Goal: Check status: Check status

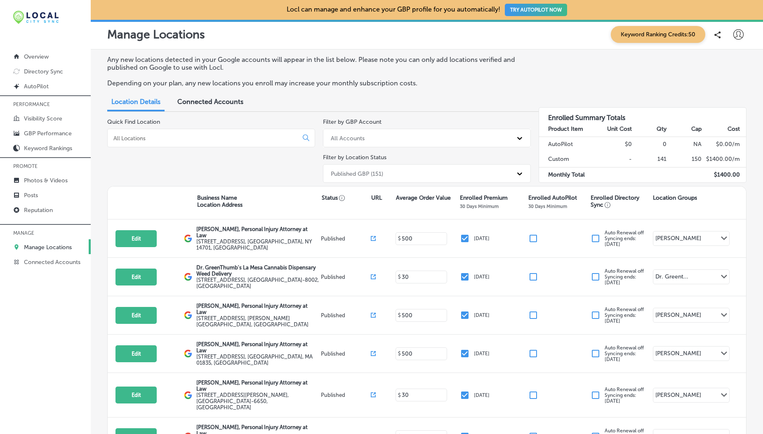
click at [61, 248] on p "Manage Locations" at bounding box center [48, 247] width 48 height 7
click at [59, 267] on link "Connected Accounts" at bounding box center [45, 261] width 91 height 15
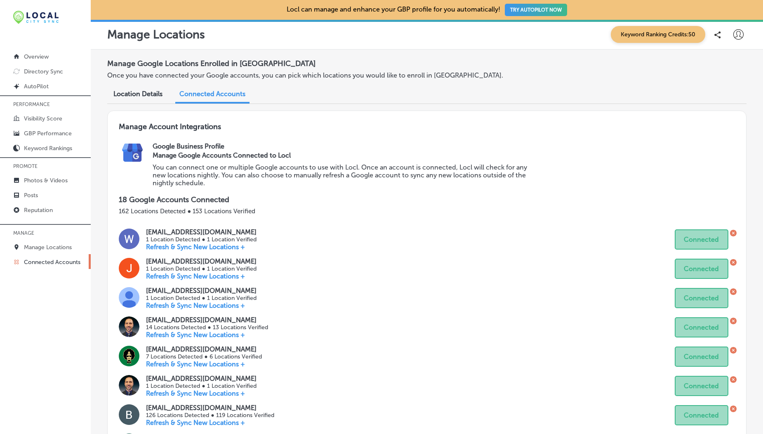
click at [734, 42] on div at bounding box center [738, 34] width 17 height 17
click at [722, 63] on p "My Account" at bounding box center [726, 64] width 37 height 10
select select "US"
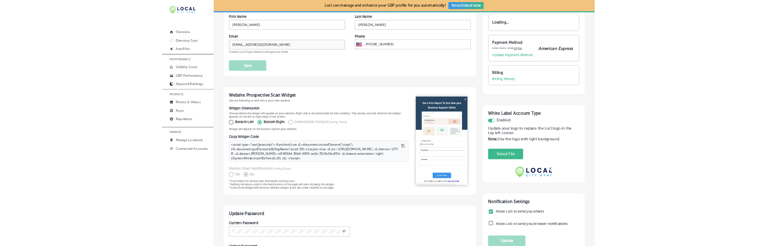
scroll to position [62, 0]
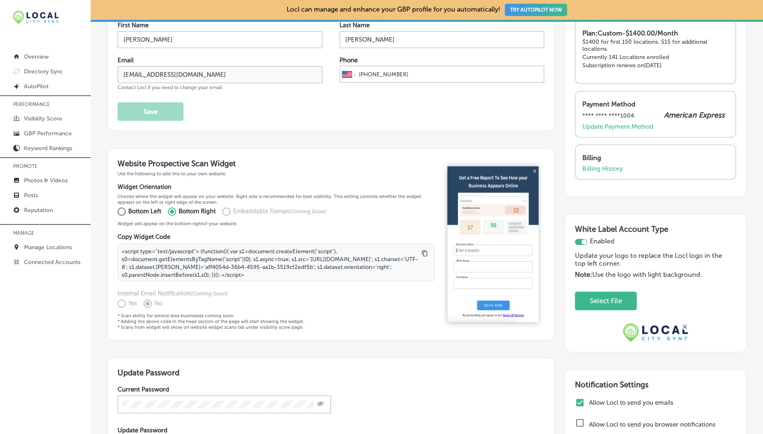
click at [639, 329] on img at bounding box center [655, 332] width 64 height 19
click at [605, 303] on button "Select File" at bounding box center [606, 301] width 42 height 17
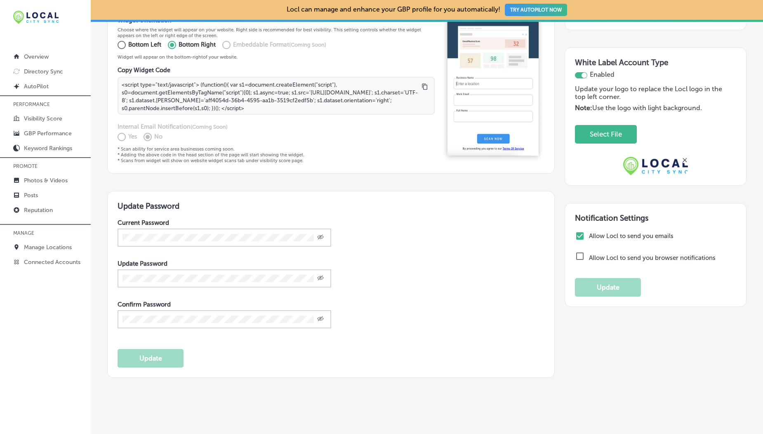
scroll to position [0, 0]
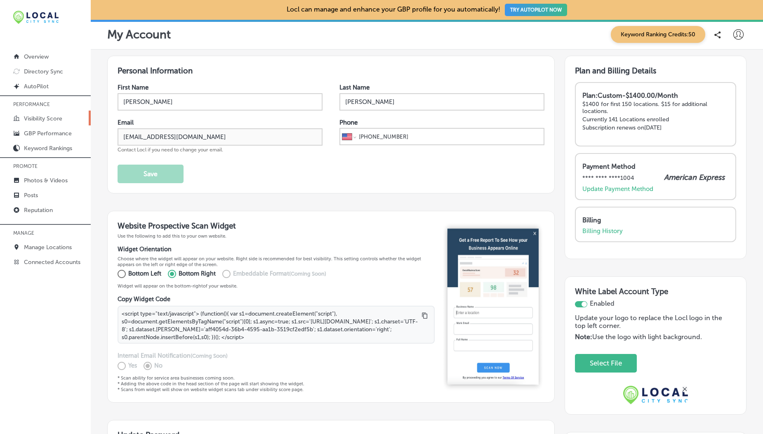
click at [37, 116] on p "Visibility Score" at bounding box center [43, 118] width 38 height 7
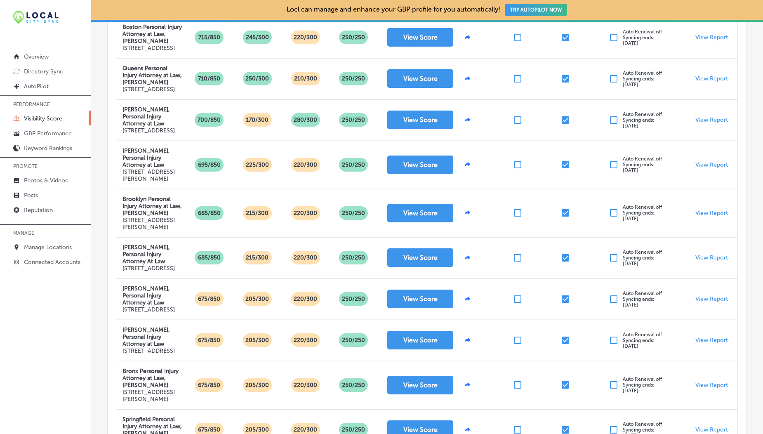
scroll to position [195, 0]
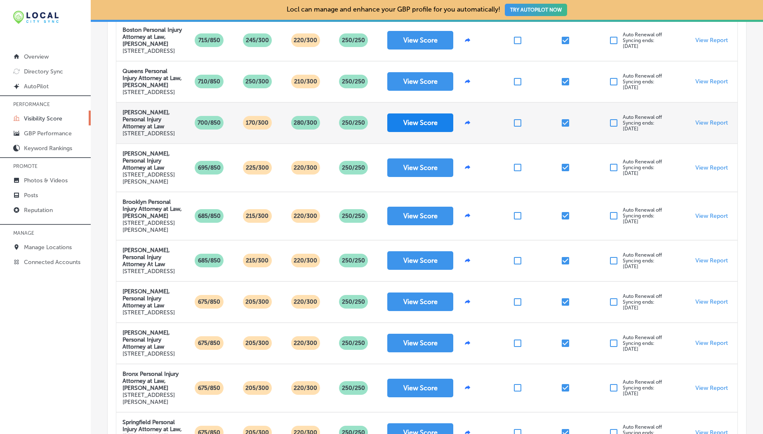
click at [414, 132] on button "View Score" at bounding box center [420, 122] width 66 height 19
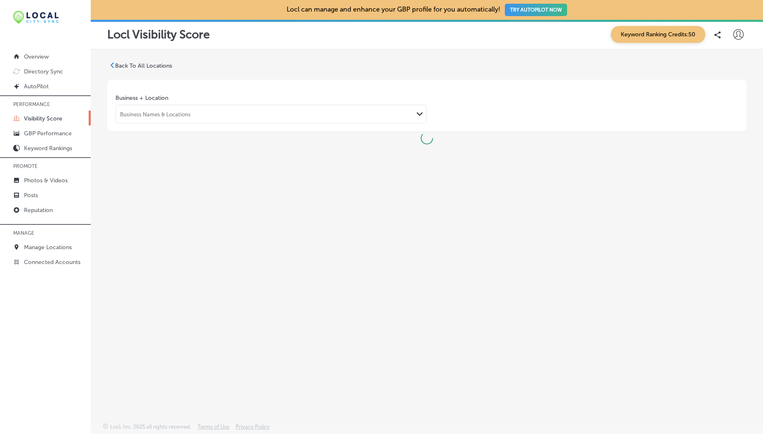
click at [149, 66] on p "Back To All Locations" at bounding box center [143, 65] width 57 height 7
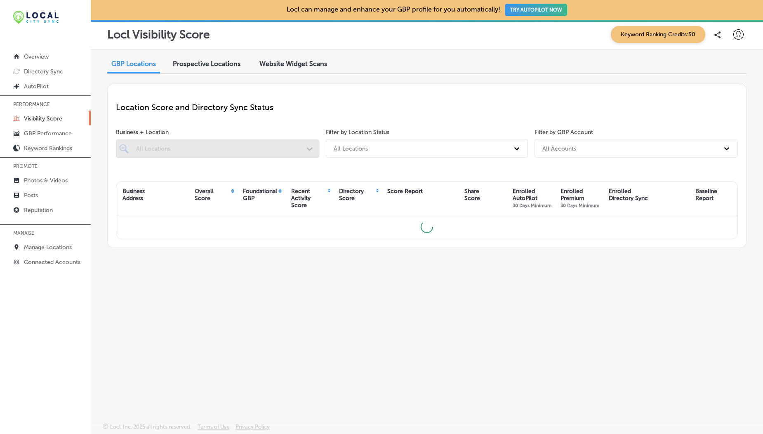
click at [166, 143] on div at bounding box center [217, 148] width 203 height 19
click at [367, 144] on div "All Locations" at bounding box center [420, 149] width 180 height 14
click at [251, 198] on div "Foundational GBP" at bounding box center [260, 195] width 34 height 14
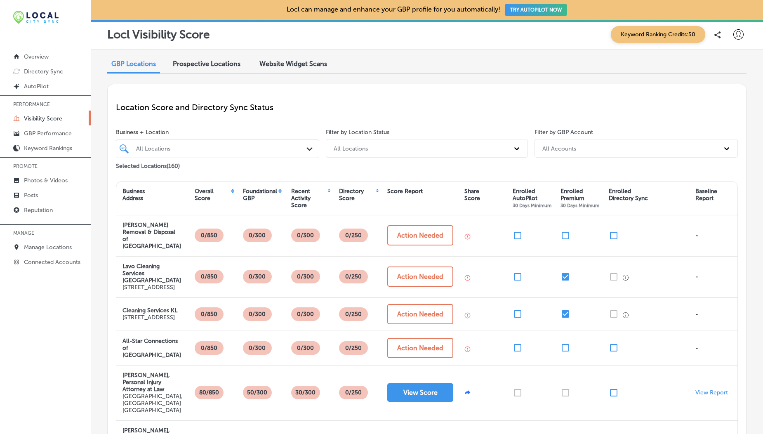
click at [180, 144] on div at bounding box center [209, 149] width 148 height 10
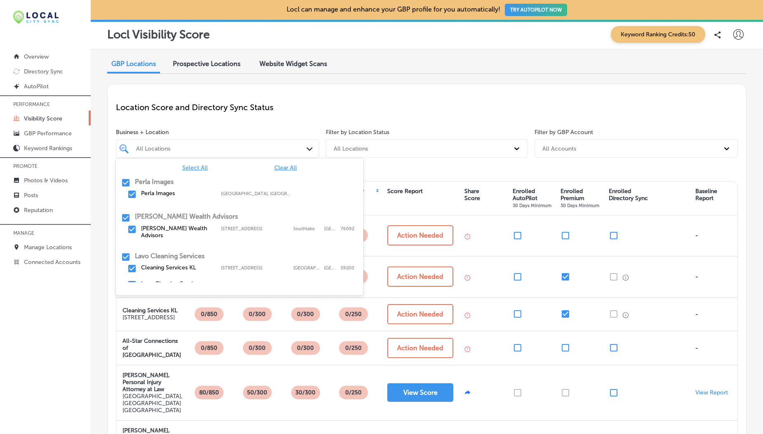
click at [159, 153] on div at bounding box center [209, 149] width 148 height 10
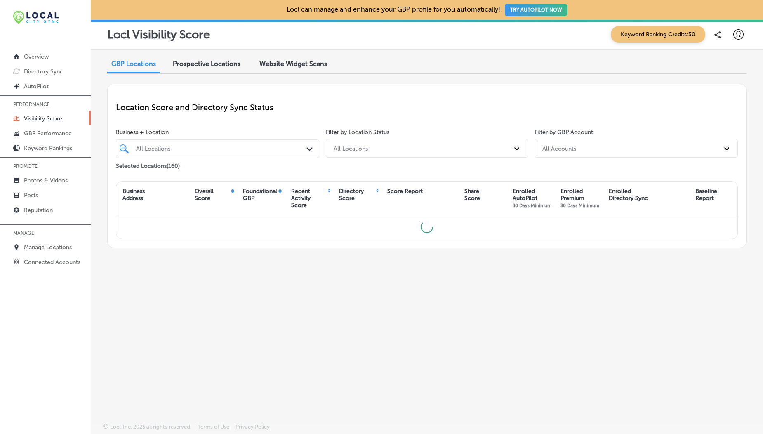
click at [156, 149] on div "All Locations" at bounding box center [221, 148] width 171 height 7
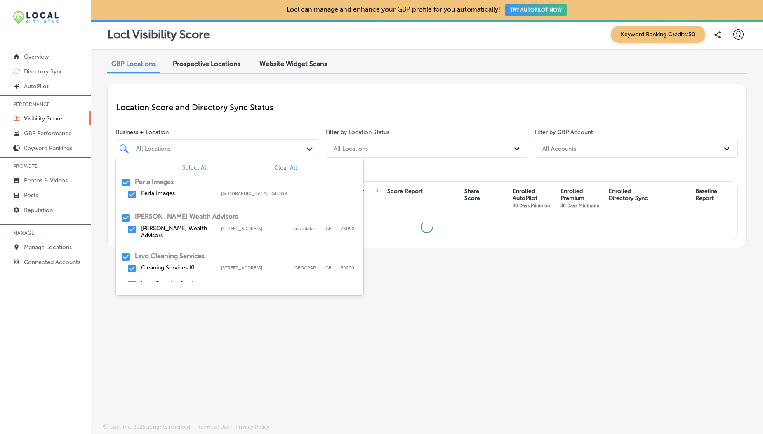
click at [152, 149] on div "All Locations" at bounding box center [221, 148] width 171 height 7
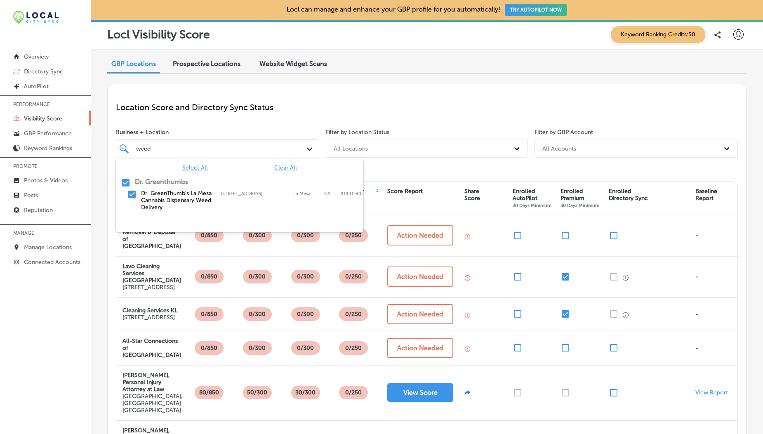
type input "weed"
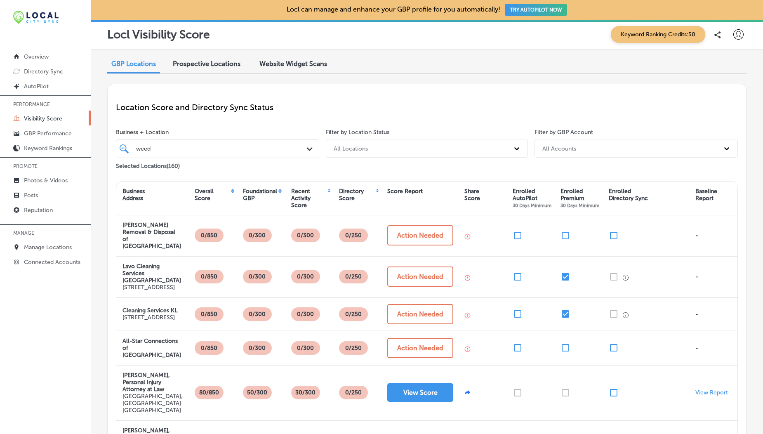
click at [202, 136] on div "Business + Location weed weed Path Created with Sketch." at bounding box center [217, 143] width 203 height 29
click at [175, 152] on div "weed weed" at bounding box center [209, 149] width 148 height 10
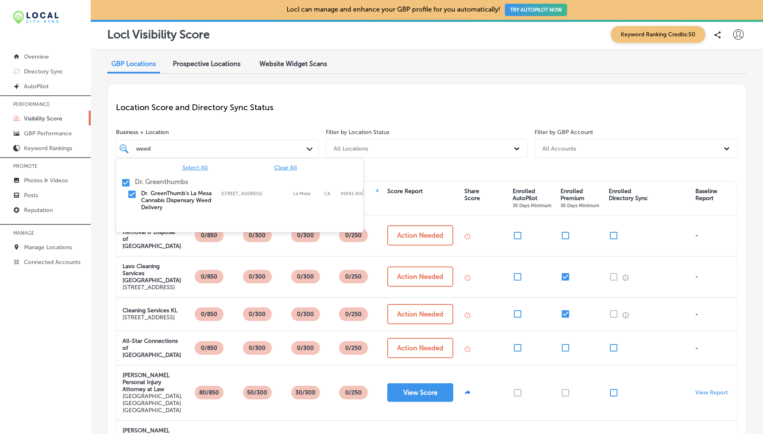
click at [290, 167] on span "Clear All" at bounding box center [285, 167] width 23 height 7
click at [131, 194] on input "checkbox" at bounding box center [132, 194] width 10 height 10
click at [219, 118] on div "Location Score and Directory Sync Status" at bounding box center [427, 107] width 622 height 30
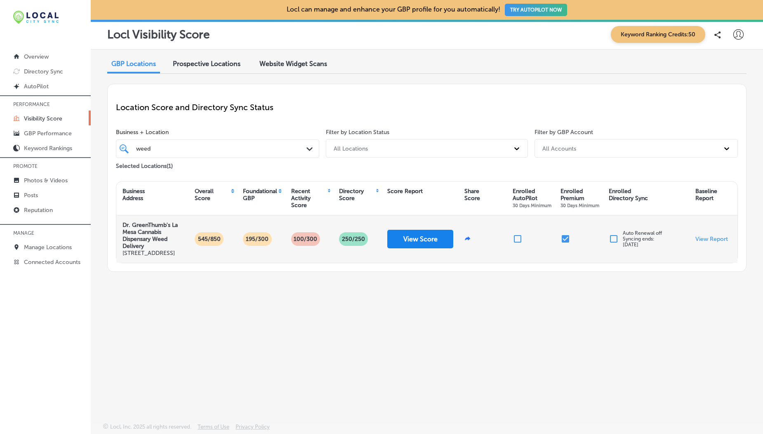
click at [405, 239] on button "View Score" at bounding box center [420, 239] width 66 height 19
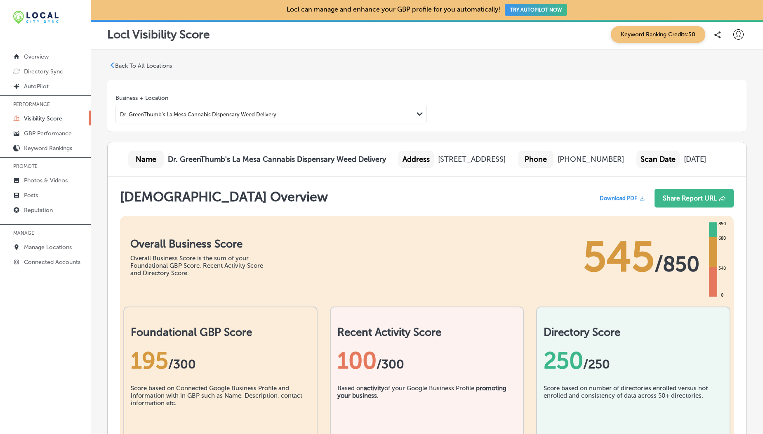
click at [613, 201] on span "Download PDF" at bounding box center [619, 198] width 38 height 6
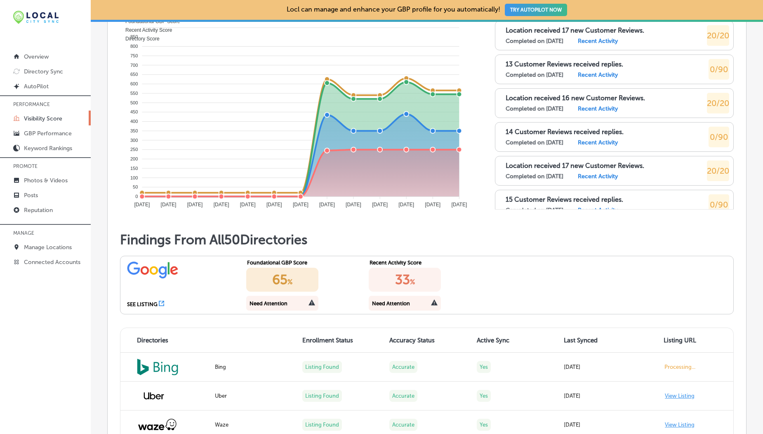
scroll to position [626, 0]
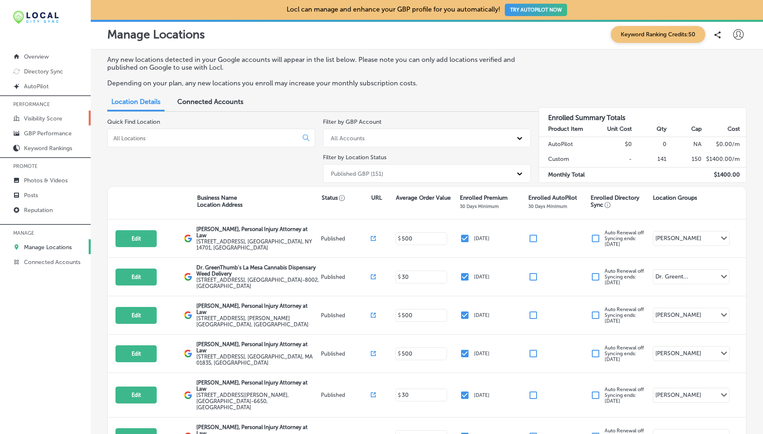
click at [46, 118] on p "Visibility Score" at bounding box center [43, 118] width 38 height 7
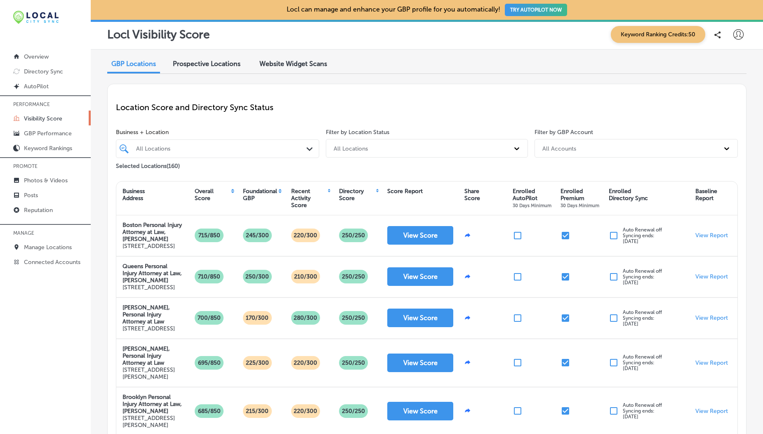
click at [154, 145] on div "All Locations" at bounding box center [221, 148] width 171 height 7
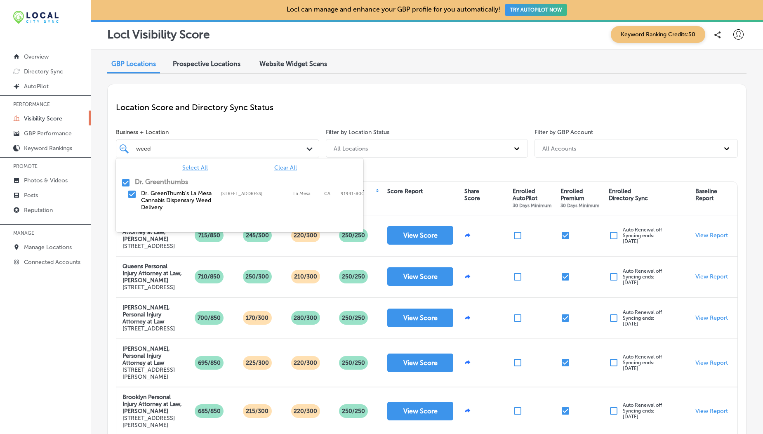
click at [288, 165] on span "Clear All" at bounding box center [285, 167] width 23 height 7
click at [135, 190] on input "checkbox" at bounding box center [132, 194] width 10 height 10
type input "weed"
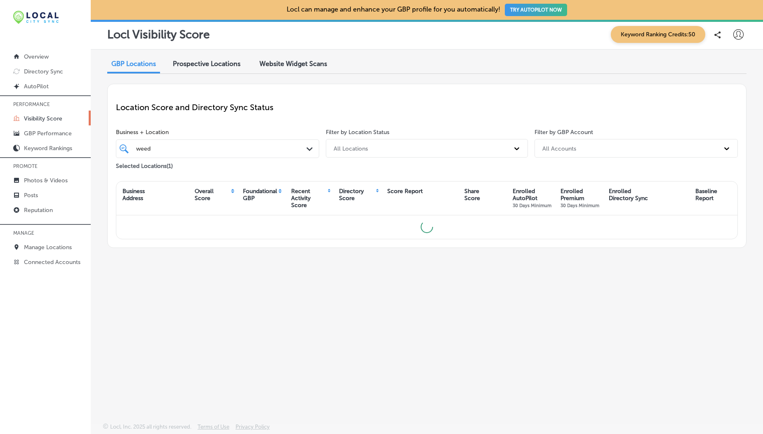
click at [202, 132] on span "Business + Location" at bounding box center [217, 132] width 203 height 7
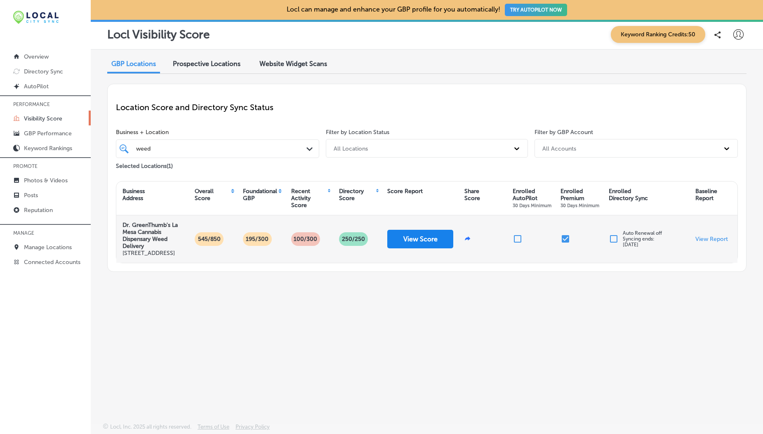
click at [405, 245] on button "View Score" at bounding box center [420, 239] width 66 height 19
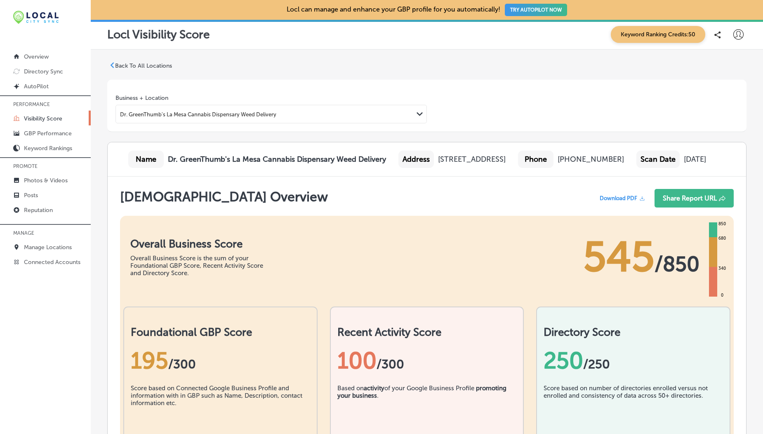
click at [639, 201] on icon at bounding box center [642, 199] width 6 height 6
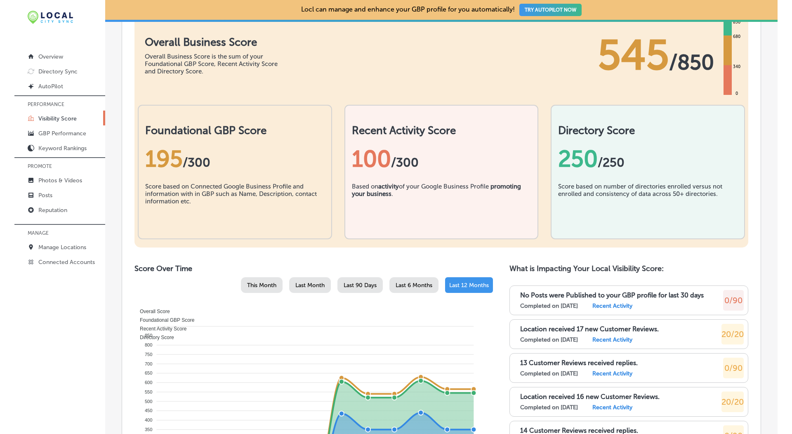
scroll to position [38, 0]
